Goal: Task Accomplishment & Management: Use online tool/utility

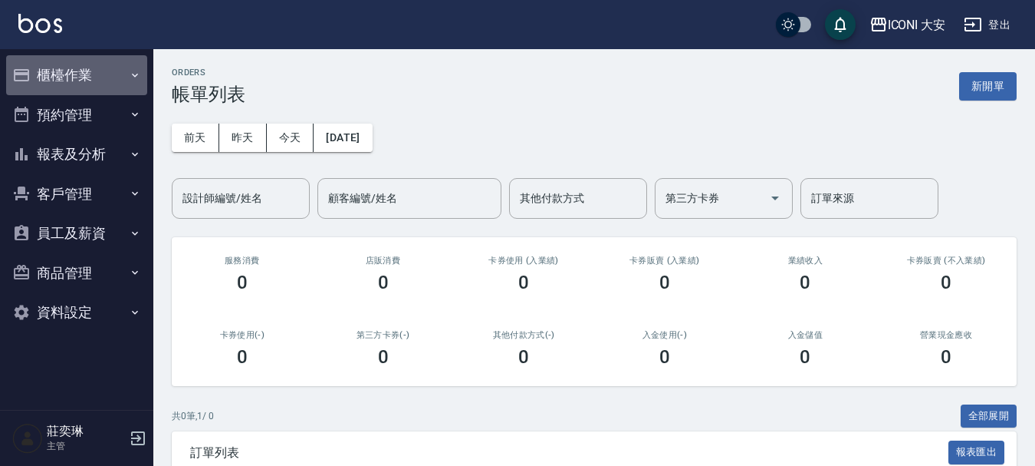
click at [58, 74] on button "櫃檯作業" at bounding box center [76, 75] width 141 height 40
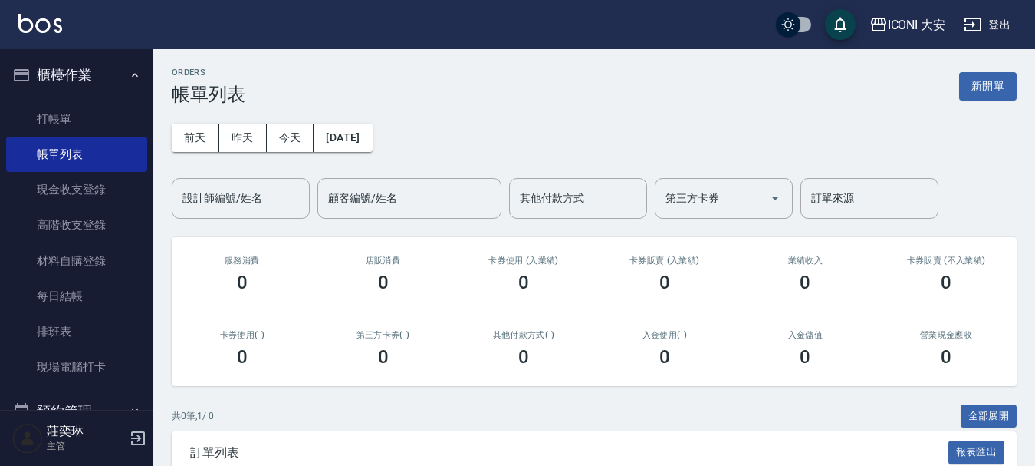
click at [97, 118] on link "打帳單" at bounding box center [76, 118] width 141 height 35
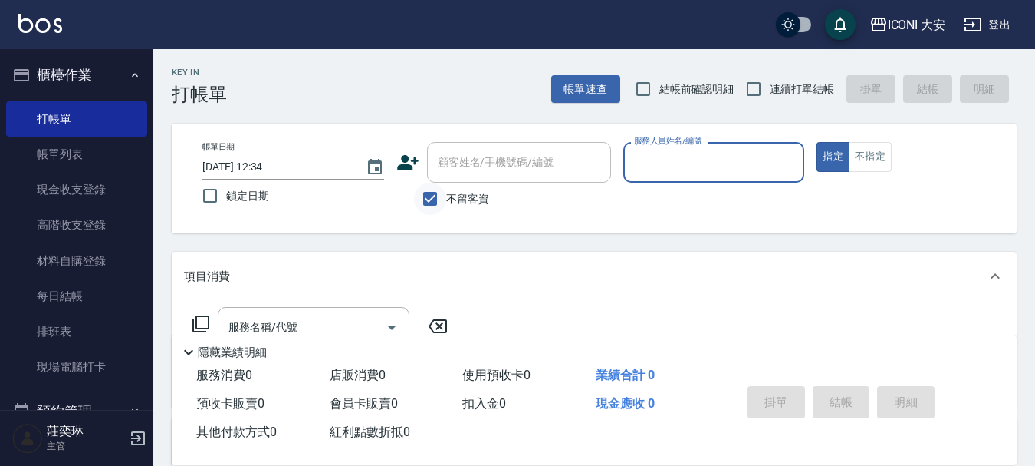
click at [426, 199] on input "不留客資" at bounding box center [430, 199] width 32 height 32
checkbox input "false"
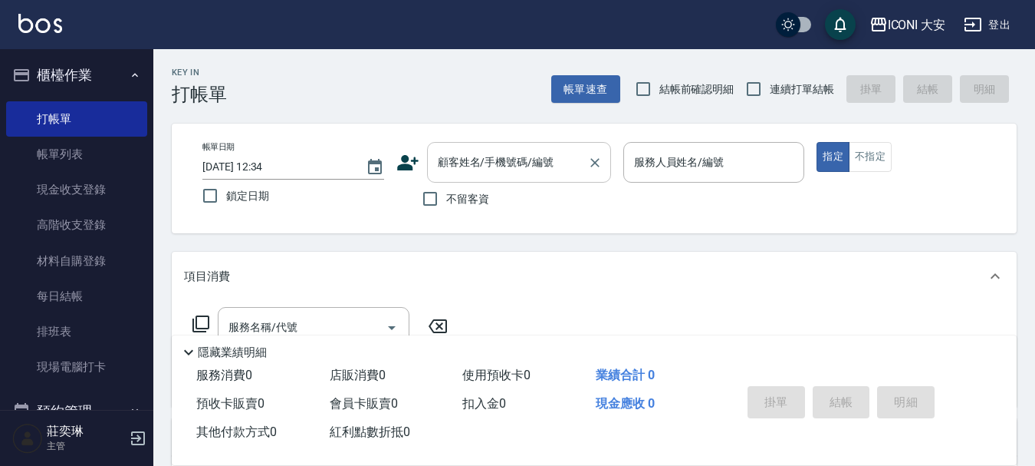
click at [483, 169] on div "顧客姓名/手機號碼/編號 顧客姓名/手機號碼/編號" at bounding box center [519, 162] width 184 height 41
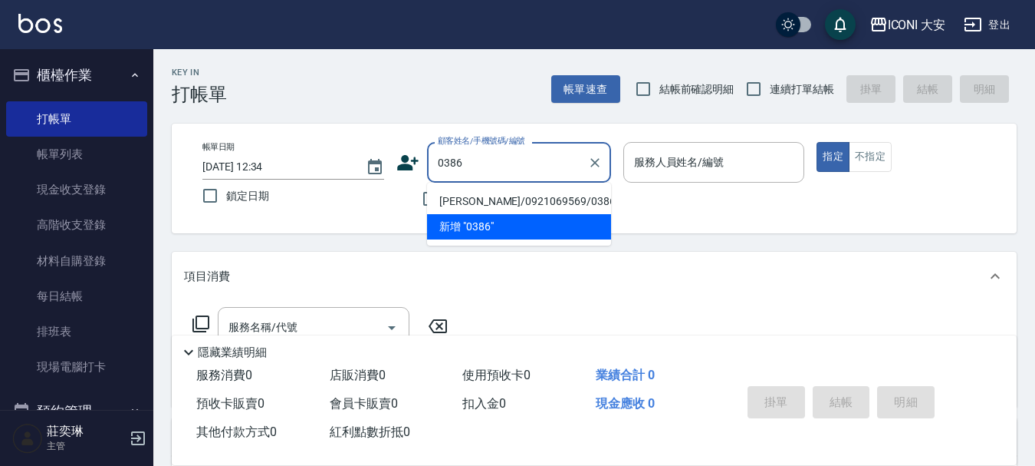
click at [487, 198] on li "[PERSON_NAME]/0921069569/0386" at bounding box center [519, 201] width 184 height 25
type input "[PERSON_NAME]/0921069569/0386"
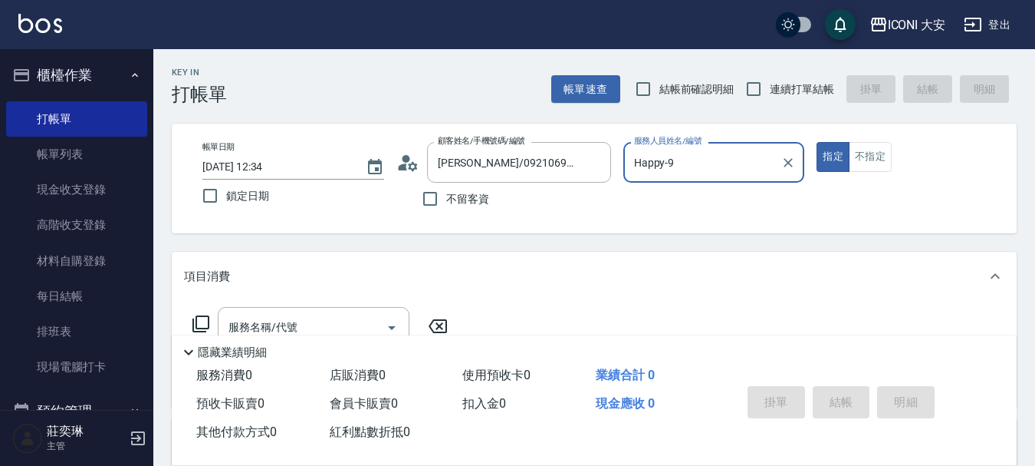
type input "Happy-9"
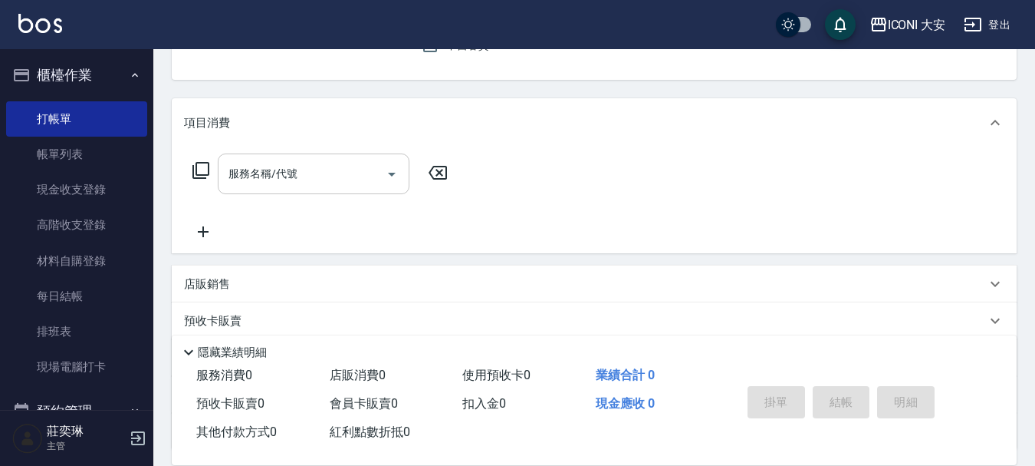
click at [308, 170] on input "服務名稱/代號" at bounding box center [302, 173] width 155 height 27
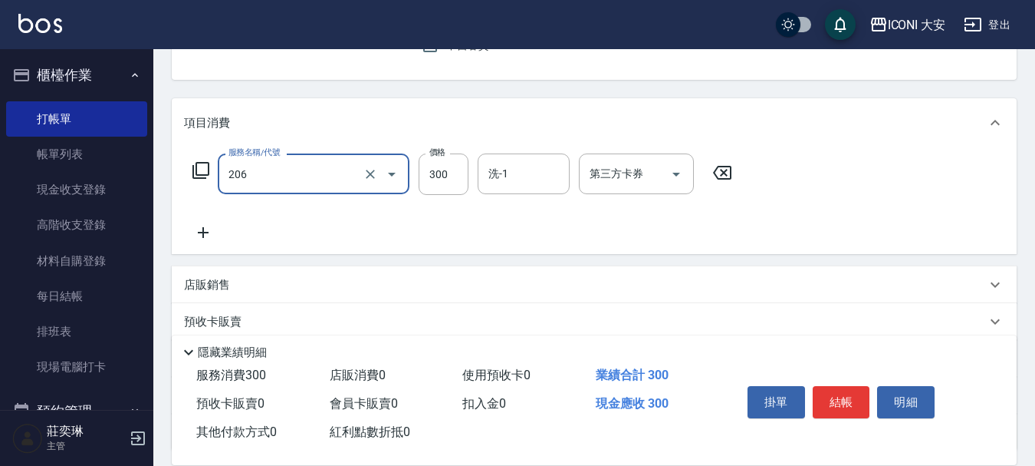
type input "洗髮(206)"
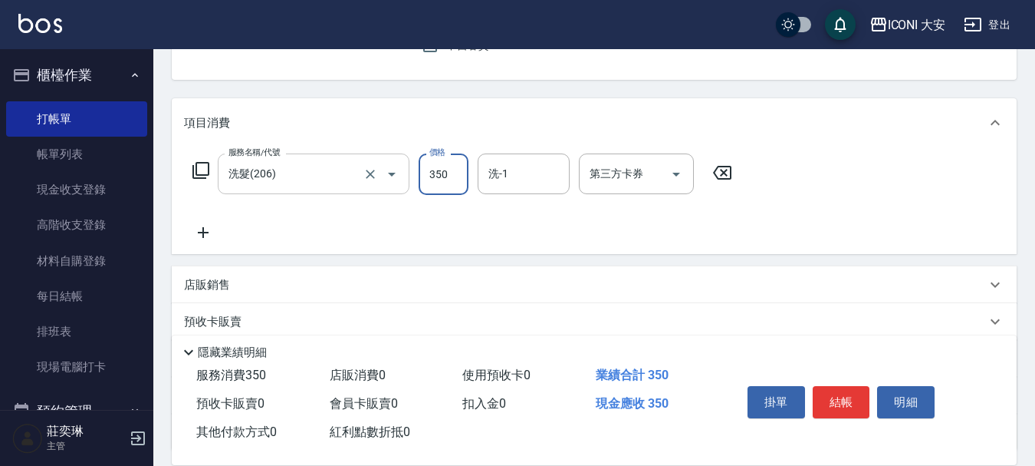
type input "350"
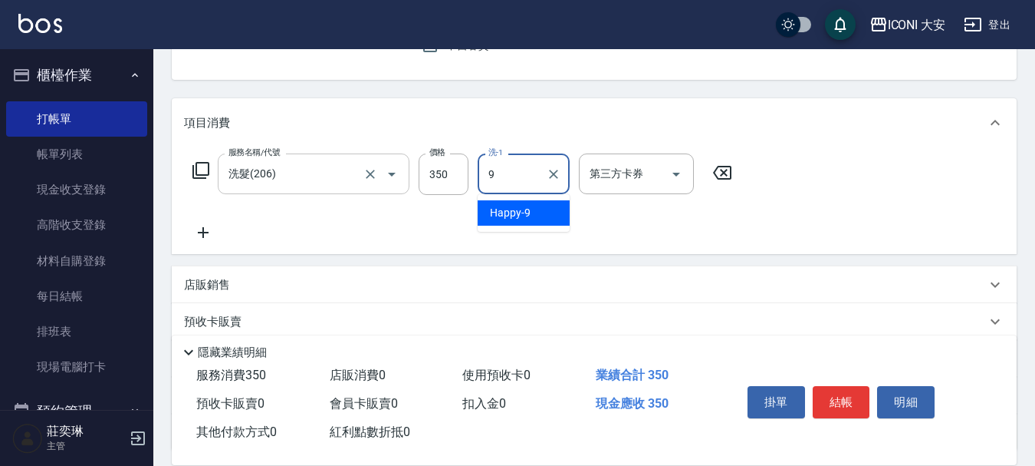
type input "Happy-9"
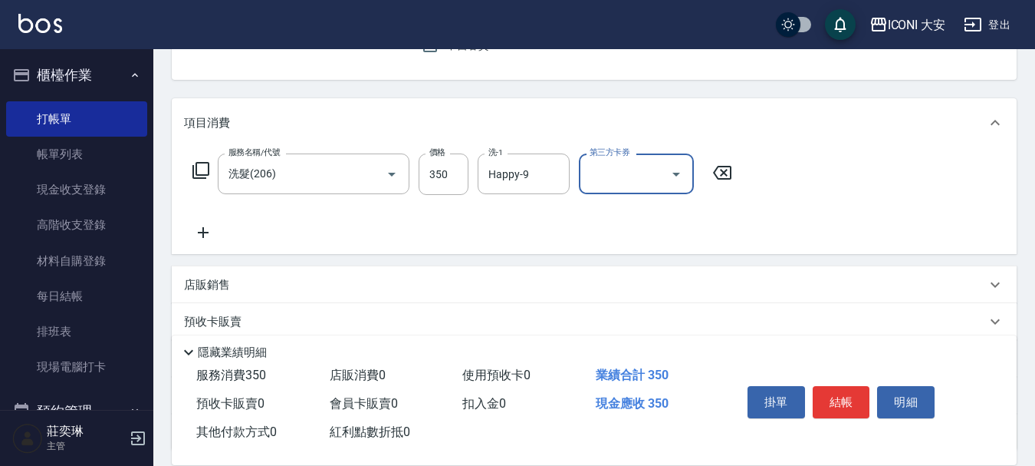
click at [206, 234] on icon at bounding box center [203, 232] width 38 height 18
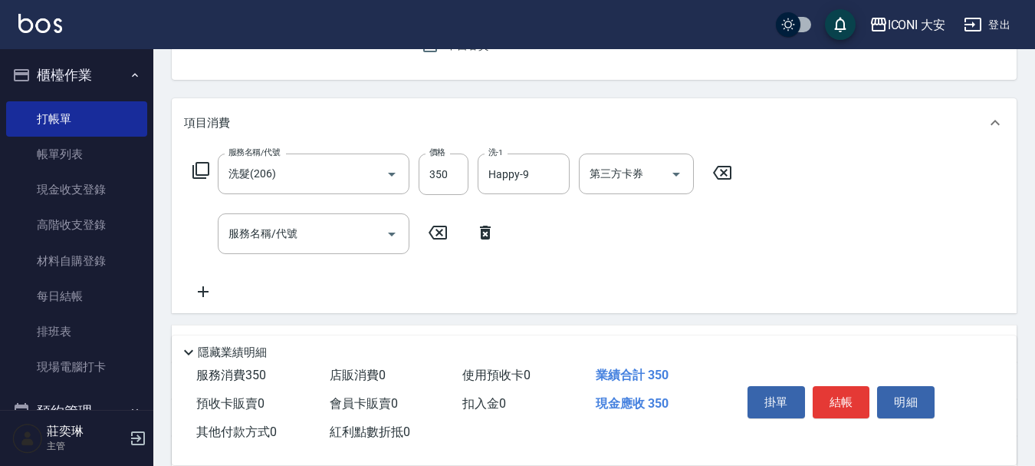
click at [198, 173] on icon at bounding box center [201, 170] width 18 height 18
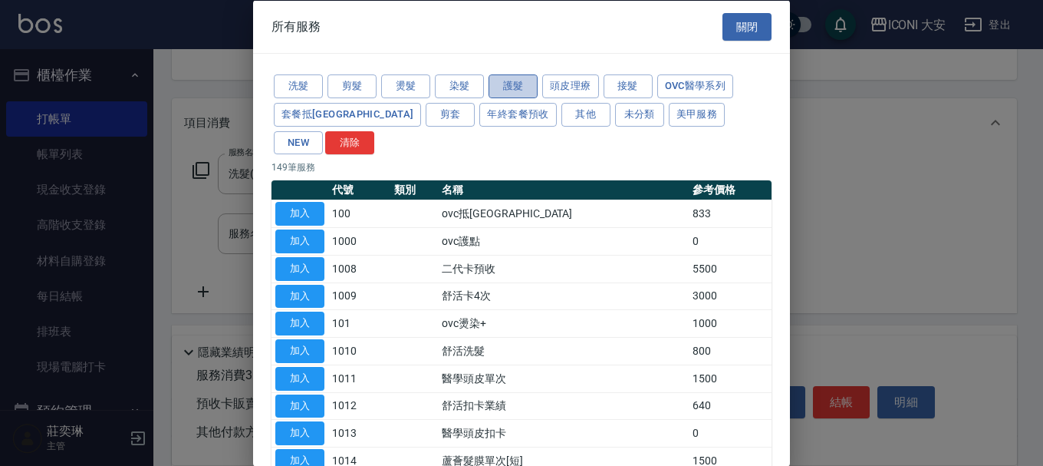
click at [516, 87] on button "護髮" at bounding box center [513, 86] width 49 height 24
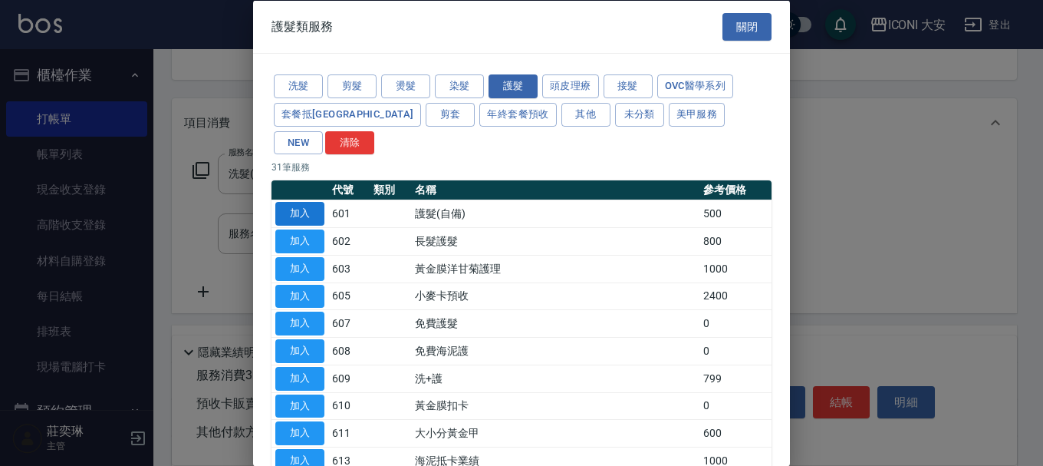
click at [311, 202] on button "加入" at bounding box center [299, 214] width 49 height 24
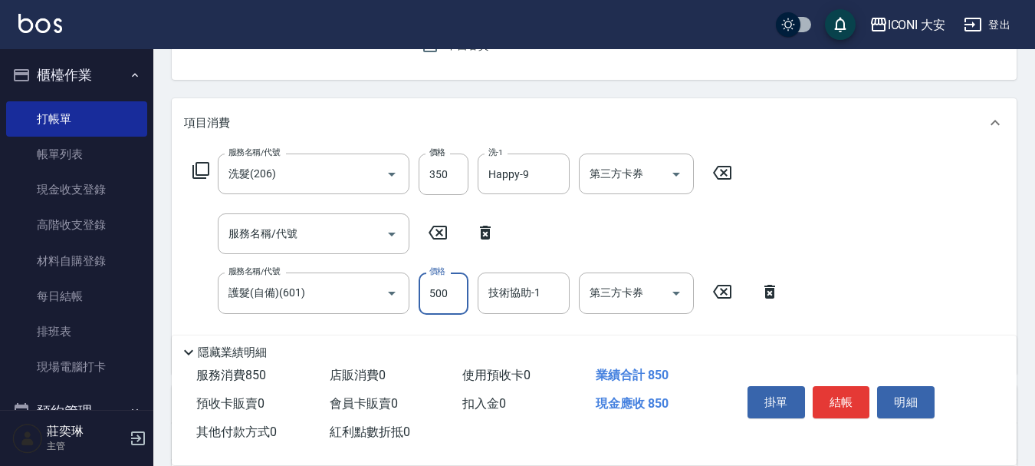
click at [459, 294] on input "500" at bounding box center [444, 292] width 50 height 41
type input "2000"
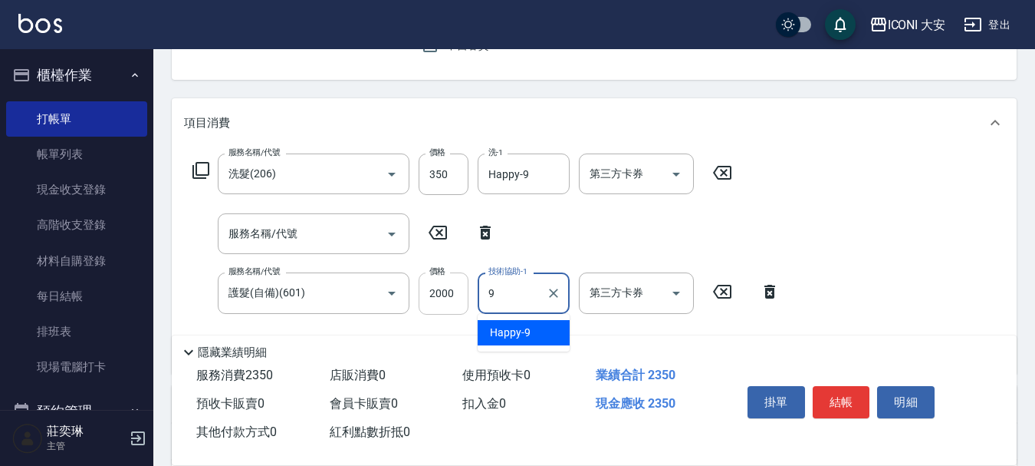
type input "Happy-9"
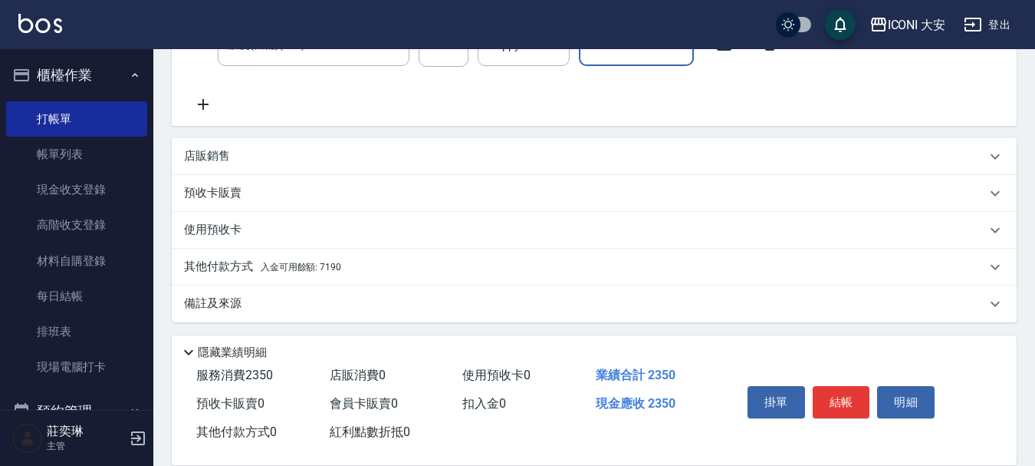
scroll to position [405, 0]
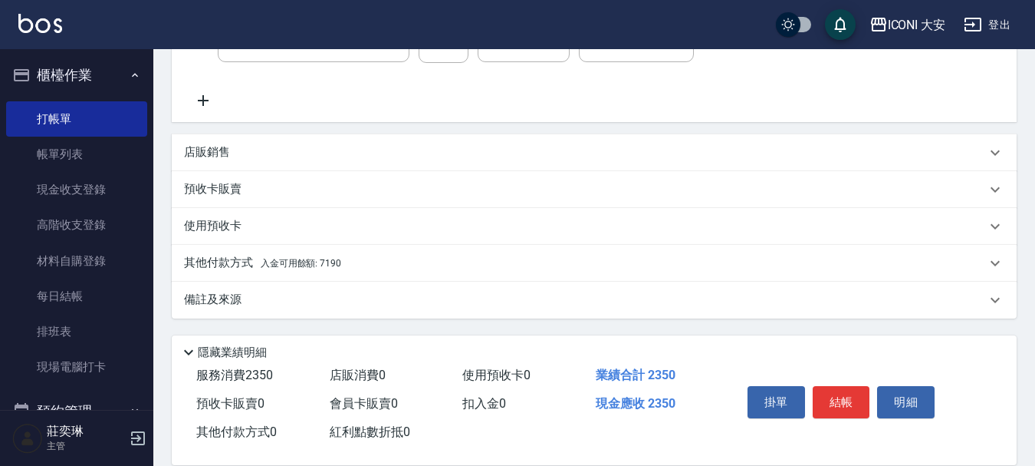
click at [331, 268] on span "入金可用餘額: 7190" at bounding box center [301, 263] width 81 height 11
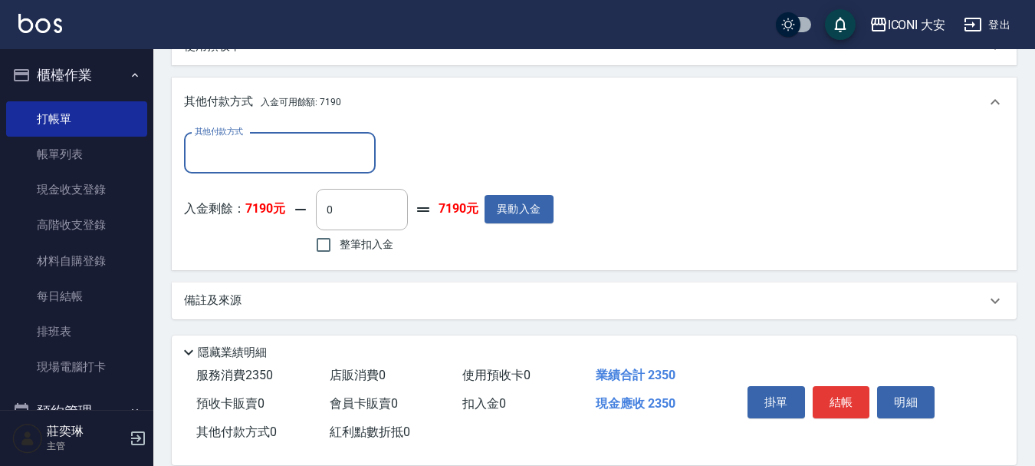
scroll to position [585, 0]
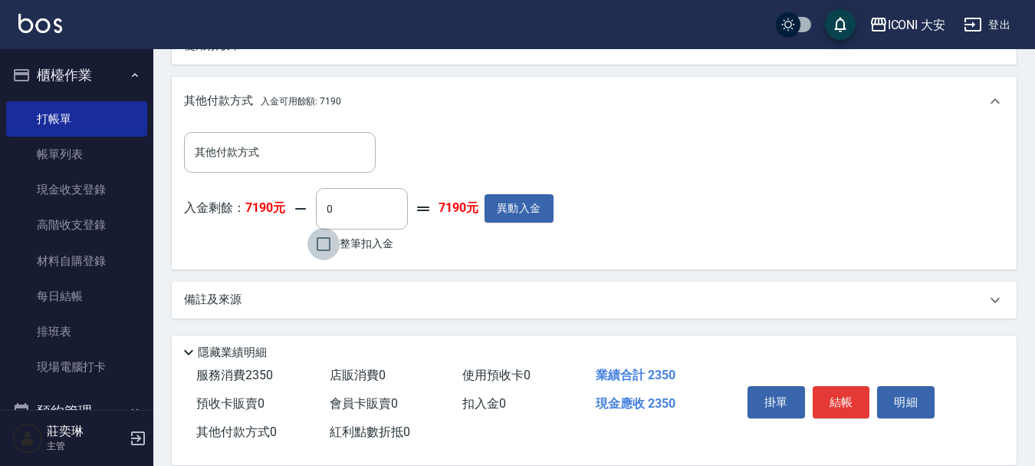
click at [316, 245] on input "整筆扣入金" at bounding box center [324, 244] width 32 height 32
checkbox input "true"
type input "2350"
click at [817, 388] on button "結帳" at bounding box center [842, 402] width 58 height 32
